Goal: Information Seeking & Learning: Check status

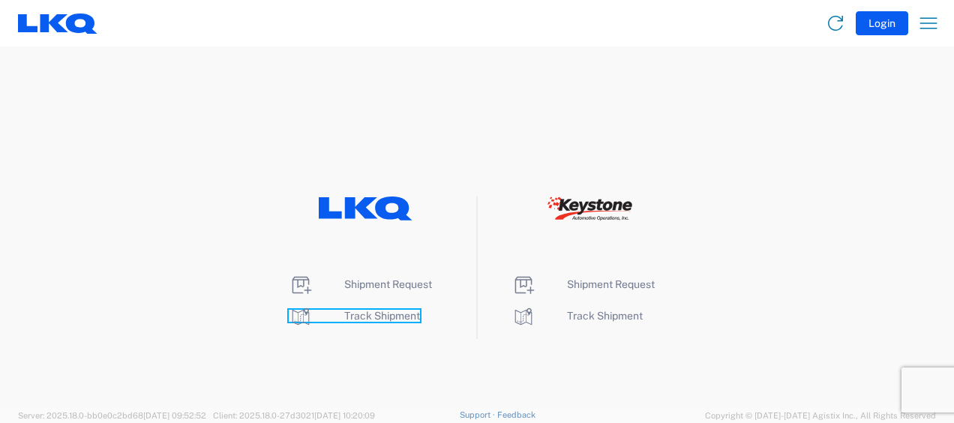
click at [382, 317] on span "Track Shipment" at bounding box center [382, 316] width 76 height 12
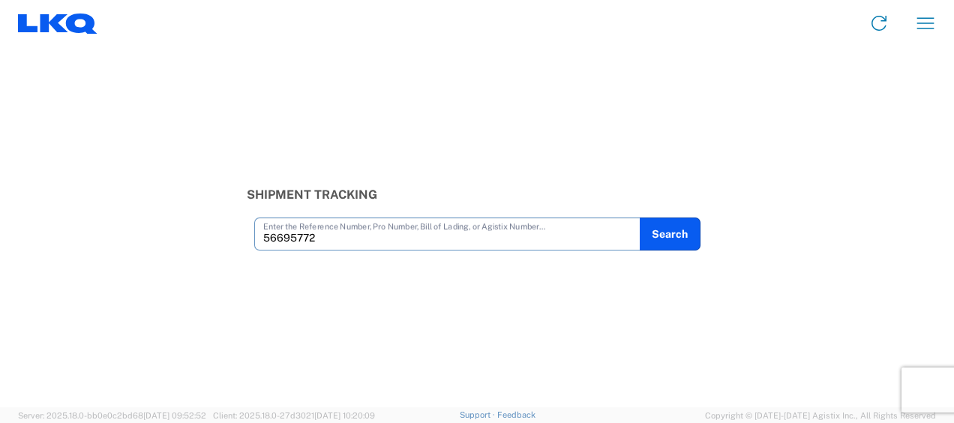
type input "56695772"
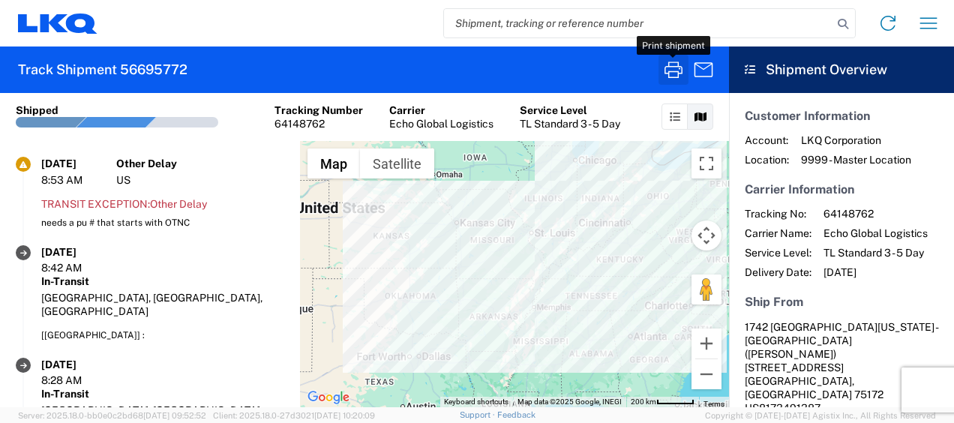
click at [674, 71] on icon "button" at bounding box center [674, 70] width 18 height 17
